Goal: Task Accomplishment & Management: Manage account settings

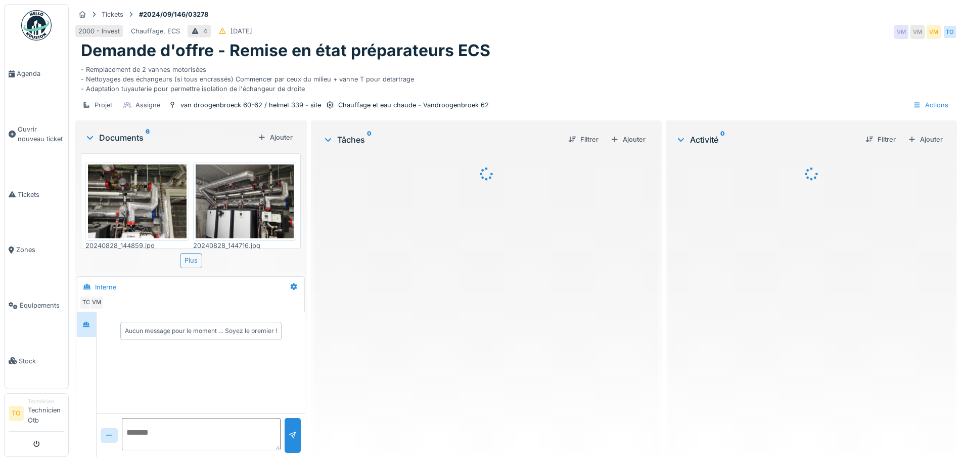
click at [37, 25] on img at bounding box center [36, 25] width 30 height 30
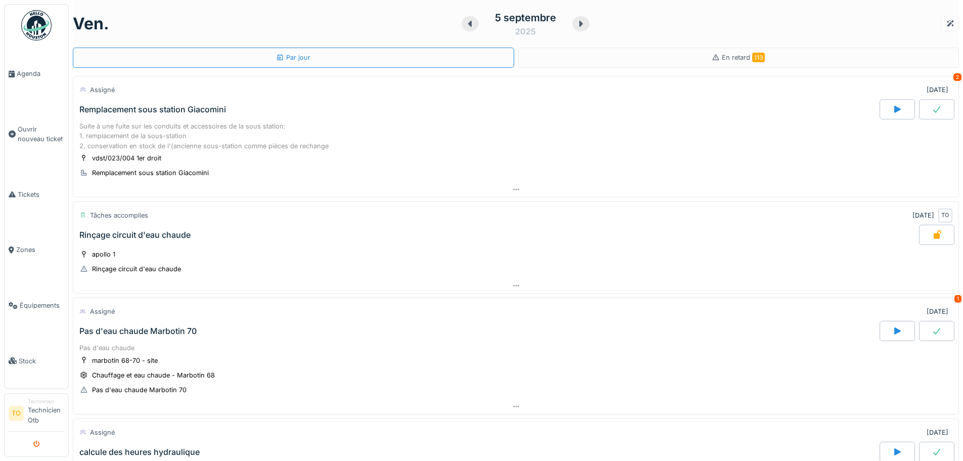
click at [40, 445] on button "submit" at bounding box center [37, 443] width 20 height 17
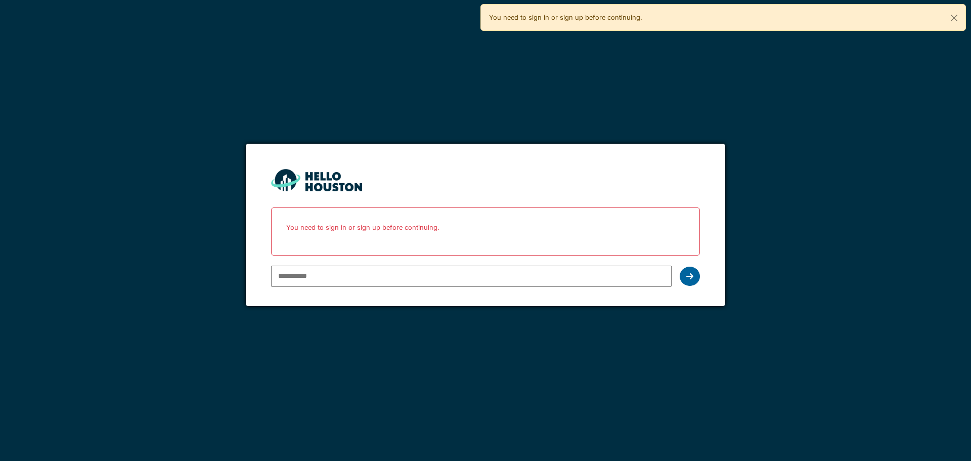
type input "**********"
click at [691, 272] on icon at bounding box center [689, 276] width 7 height 8
